Goal: Task Accomplishment & Management: Complete application form

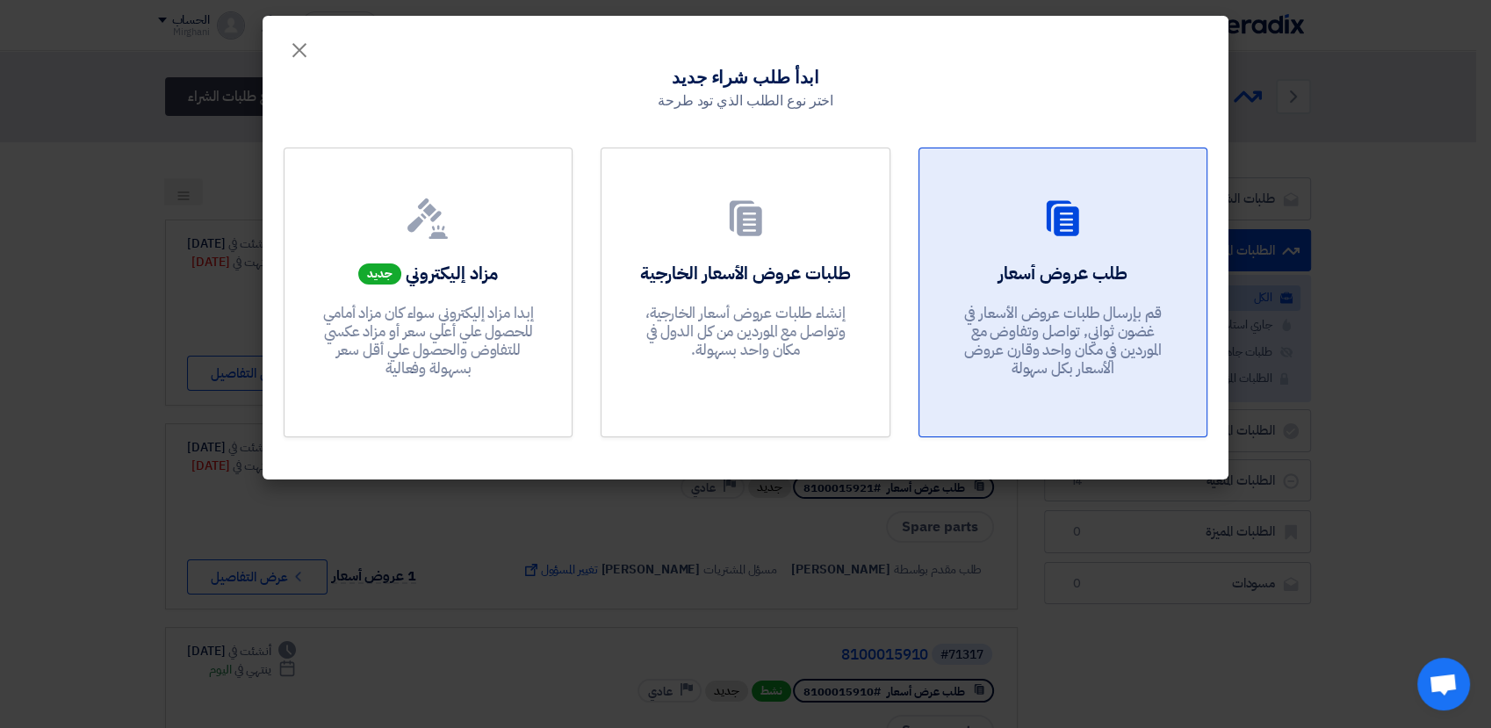
click at [1117, 304] on p "قم بإرسال طلبات عروض الأسعار في غضون ثواني, تواصل وتفاوض مع الموردين في مكان وا…" at bounding box center [1062, 341] width 211 height 75
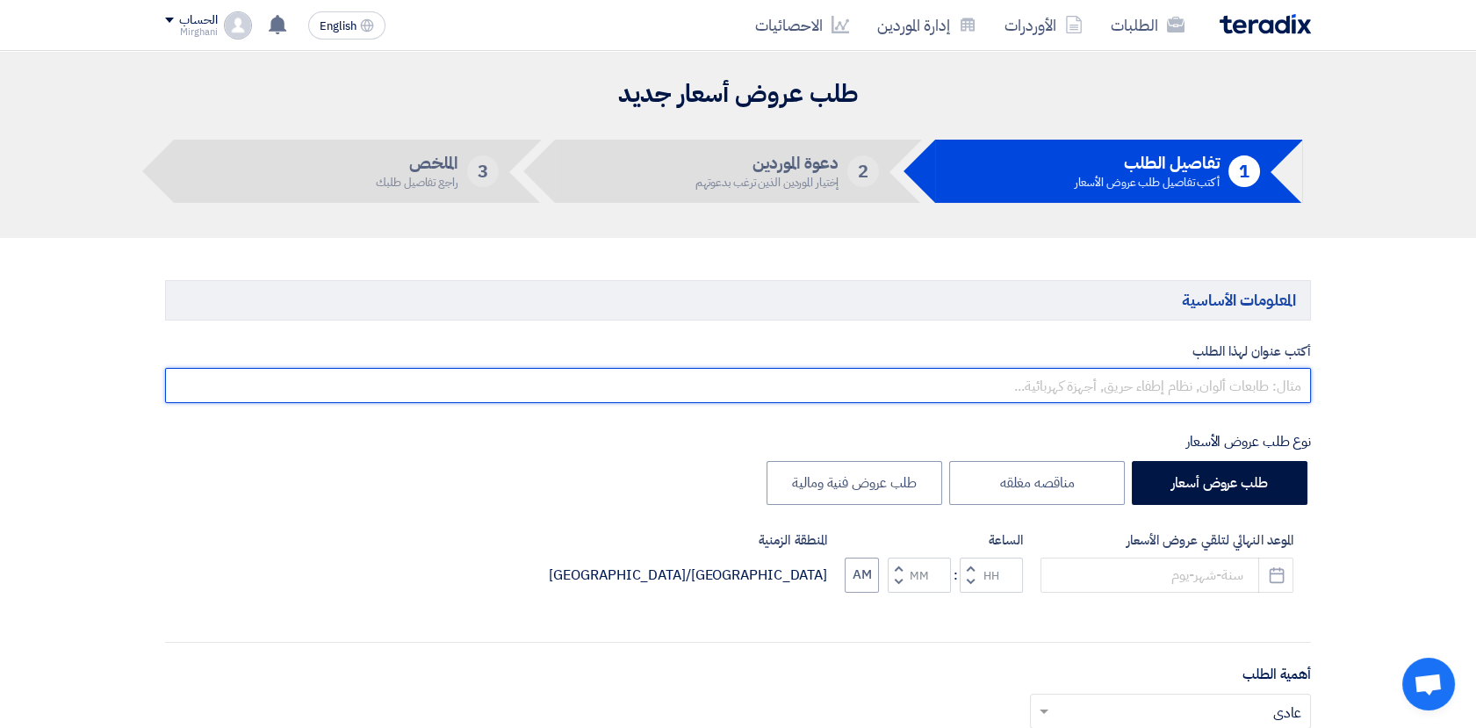
click at [1197, 394] on input "text" at bounding box center [738, 385] width 1146 height 35
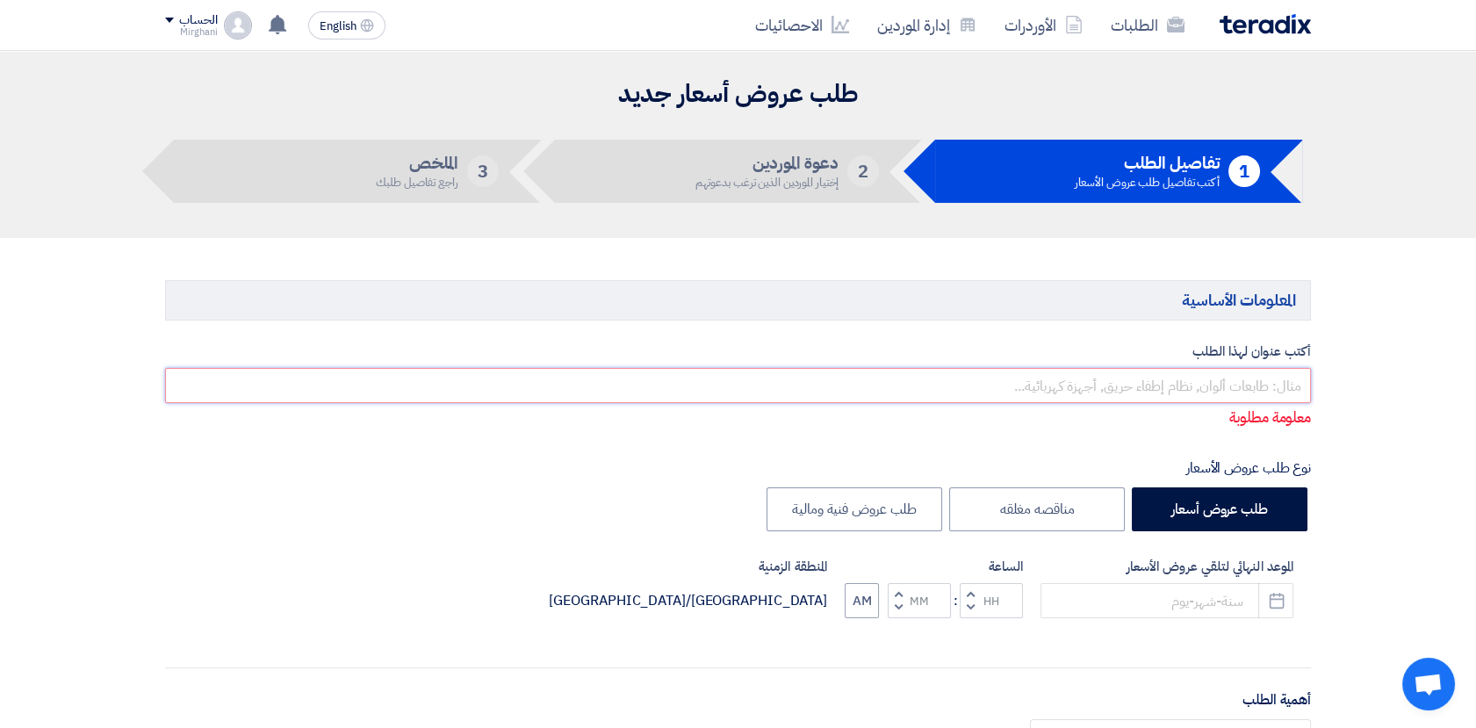
click at [1100, 391] on input "text" at bounding box center [738, 385] width 1146 height 35
paste input "Generator Rental"
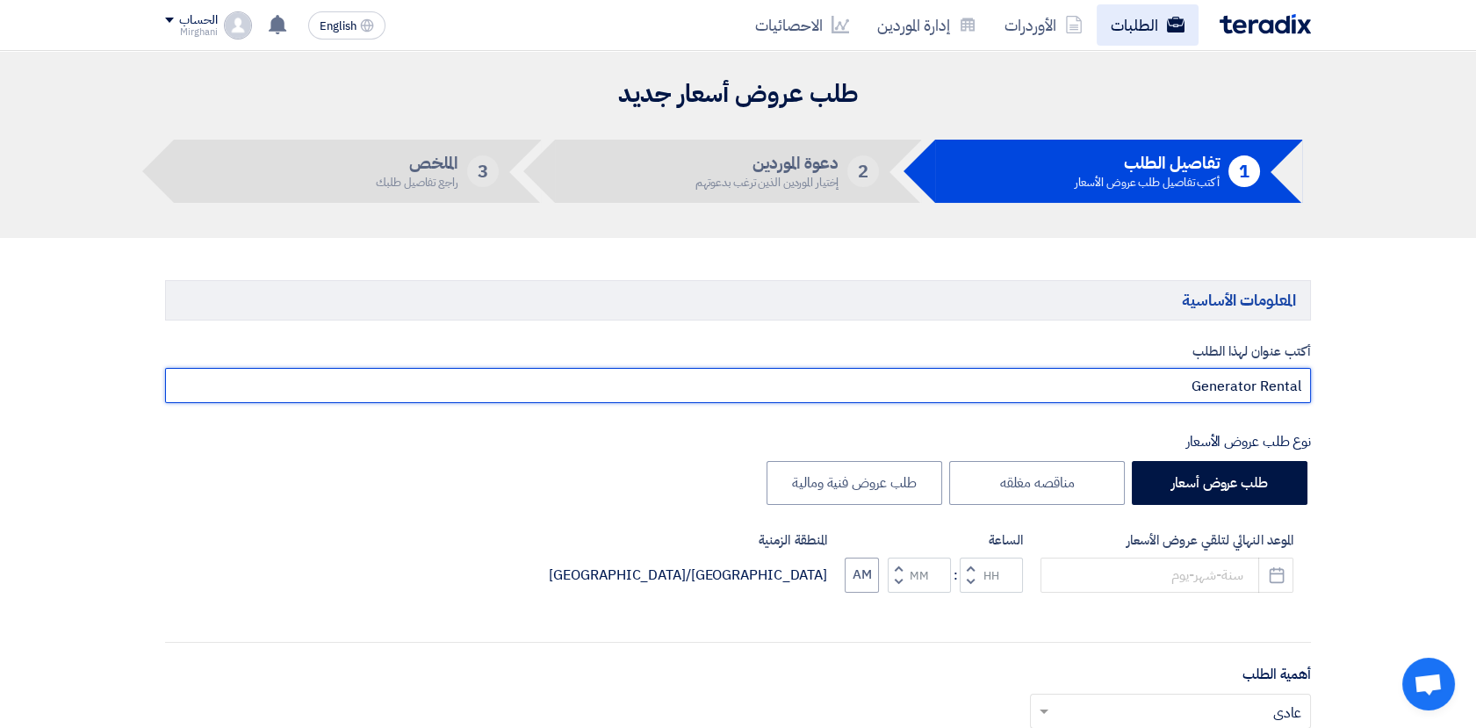
type input "Generator Rental"
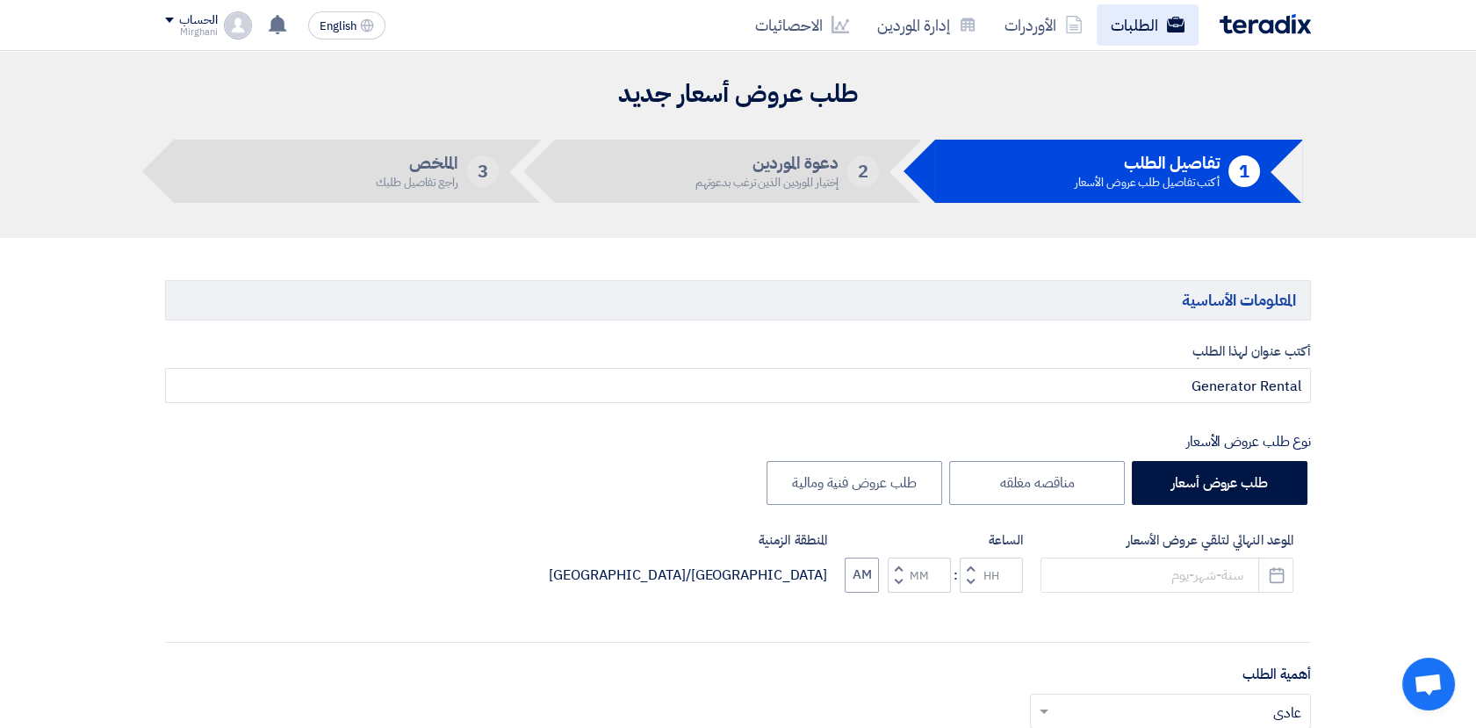
click at [1149, 34] on link "الطلبات" at bounding box center [1148, 24] width 102 height 41
